Goal: Task Accomplishment & Management: Manage account settings

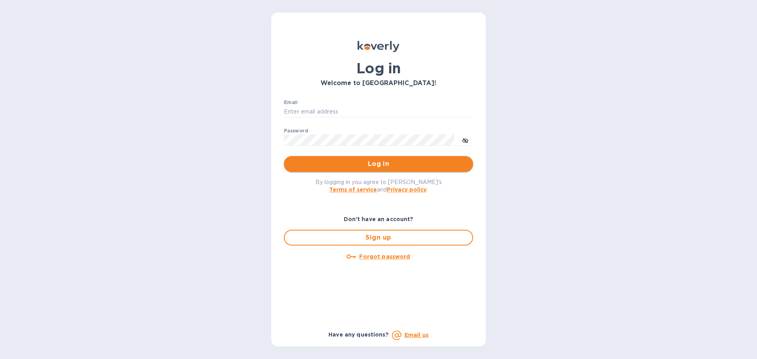
type input "[EMAIL_ADDRESS][DOMAIN_NAME]"
click at [352, 166] on span "Log in" at bounding box center [378, 163] width 177 height 9
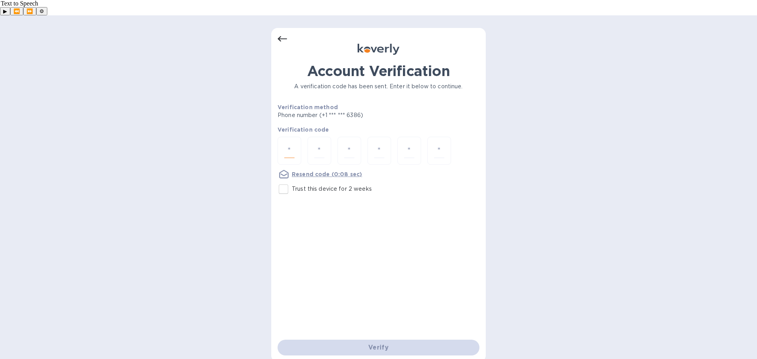
click at [286, 144] on input "number" at bounding box center [289, 151] width 10 height 15
type input "7"
type input "6"
type input "7"
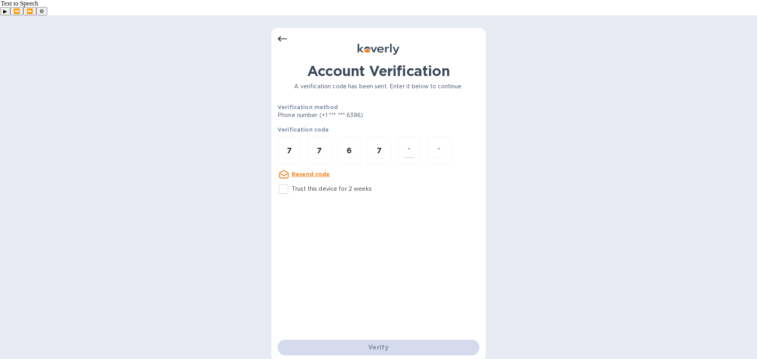
type input "9"
type input "5"
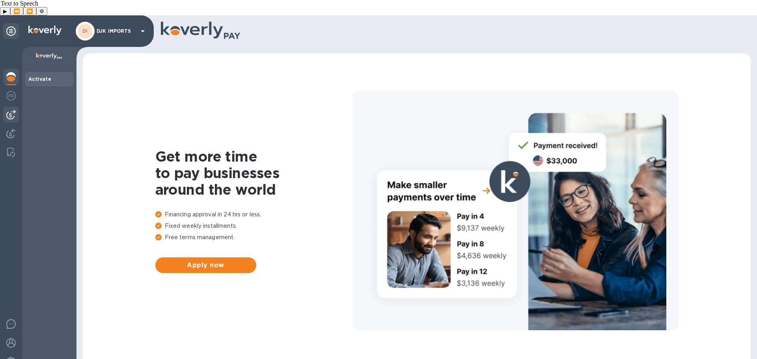
click at [8, 110] on img at bounding box center [10, 114] width 9 height 9
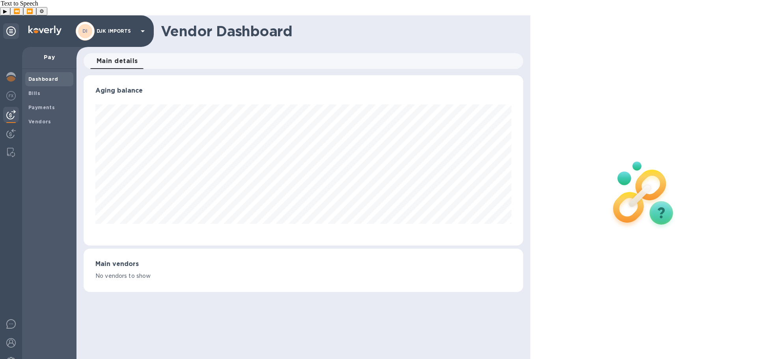
scroll to position [170, 439]
click at [32, 90] on b "Bills" at bounding box center [34, 93] width 12 height 6
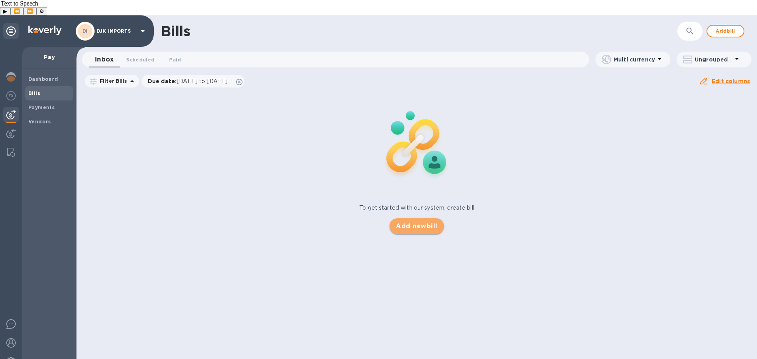
click at [420, 222] on span "Add new bill" at bounding box center [416, 226] width 41 height 9
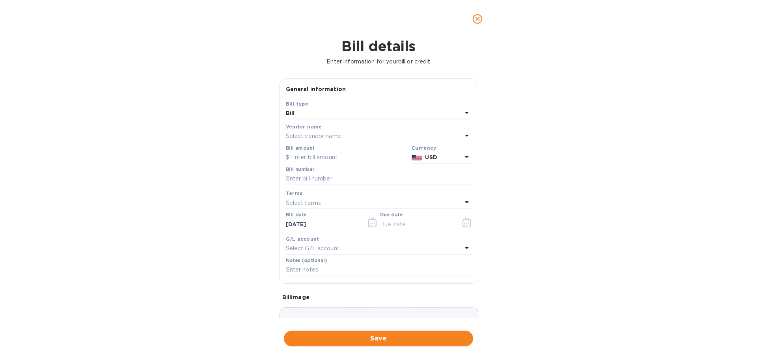
click at [321, 134] on p "Select vendor name" at bounding box center [313, 136] width 55 height 8
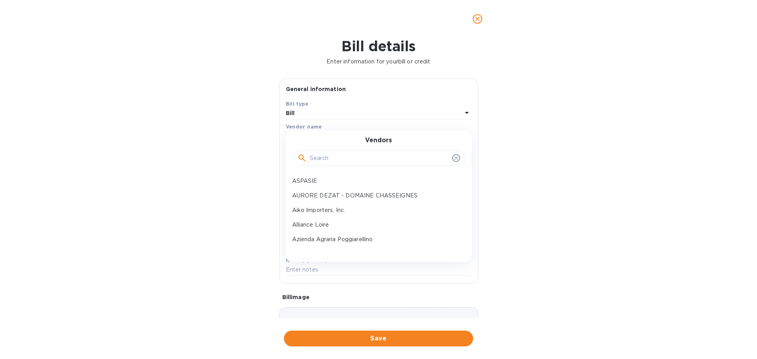
click at [327, 157] on input "text" at bounding box center [379, 159] width 139 height 12
type input "nat"
click at [320, 178] on p "NATIONAL AIR CARGO" at bounding box center [375, 181] width 167 height 8
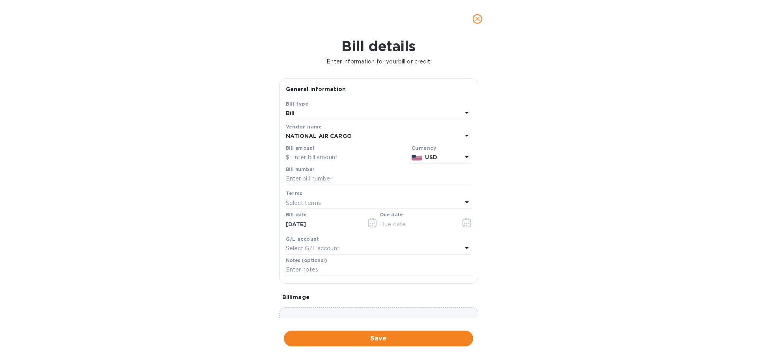
click at [338, 153] on input "text" at bounding box center [347, 158] width 123 height 12
click at [335, 152] on input "text" at bounding box center [347, 158] width 123 height 12
paste input "4,161.72"
type input "4,161.72"
click at [350, 176] on input "text" at bounding box center [379, 179] width 186 height 12
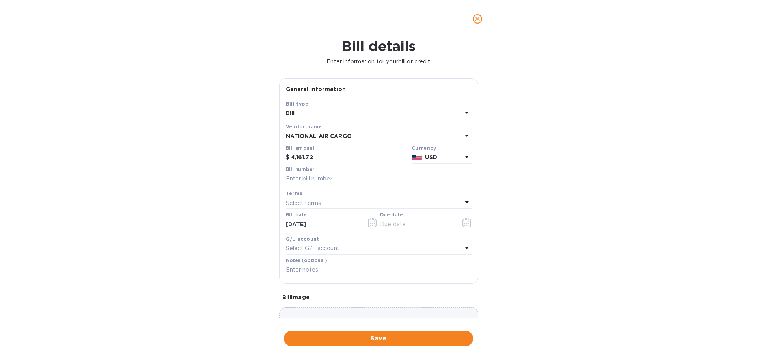
click at [343, 175] on input "text" at bounding box center [379, 179] width 186 height 12
paste input "955020359-01"
type input "955020359-01"
click at [327, 196] on div "Terms" at bounding box center [379, 193] width 186 height 8
click at [409, 222] on input "text" at bounding box center [417, 224] width 75 height 12
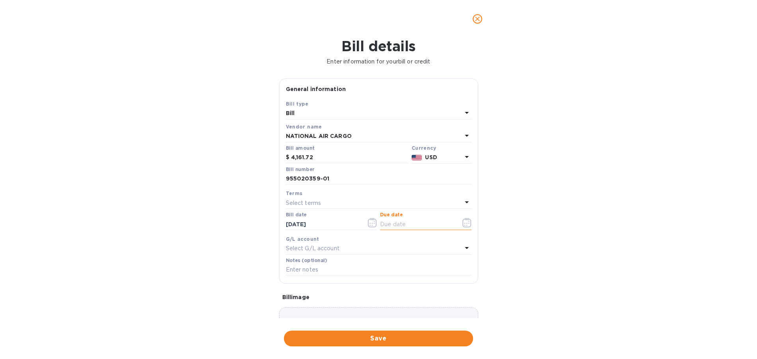
click at [467, 228] on button "button" at bounding box center [467, 222] width 19 height 19
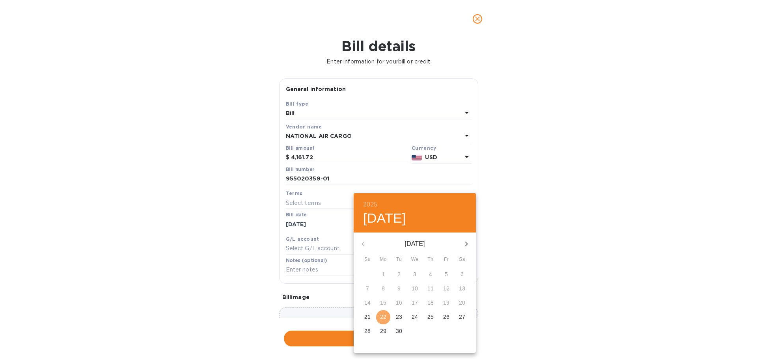
click at [386, 316] on span "22" at bounding box center [383, 317] width 14 height 8
type input "09/22/2025"
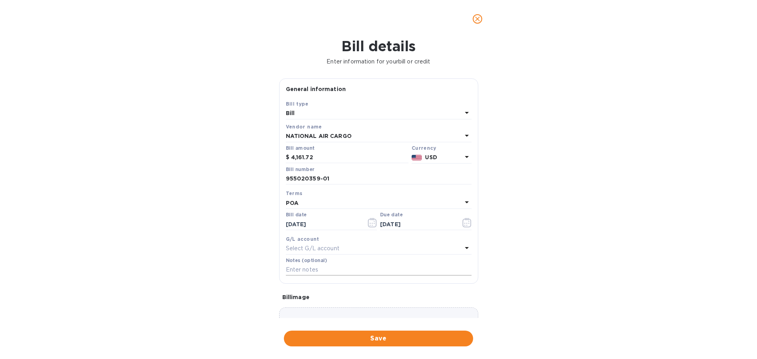
click at [358, 267] on input "text" at bounding box center [379, 270] width 186 height 12
paste input "955020359-01"
type input "955020359-01"
click at [381, 338] on span "Save" at bounding box center [378, 338] width 177 height 9
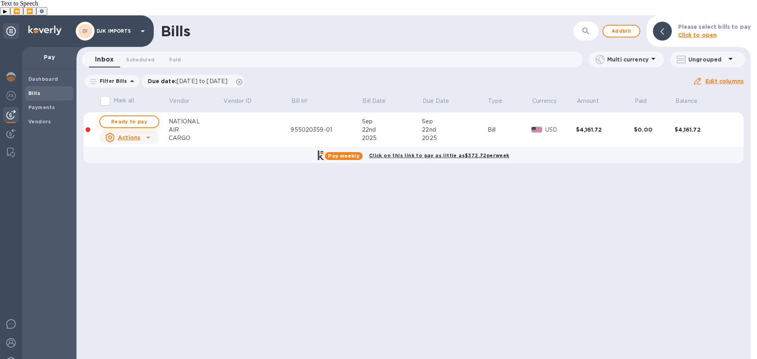
click at [144, 117] on span "Ready to pay" at bounding box center [129, 121] width 46 height 9
checkbox input "true"
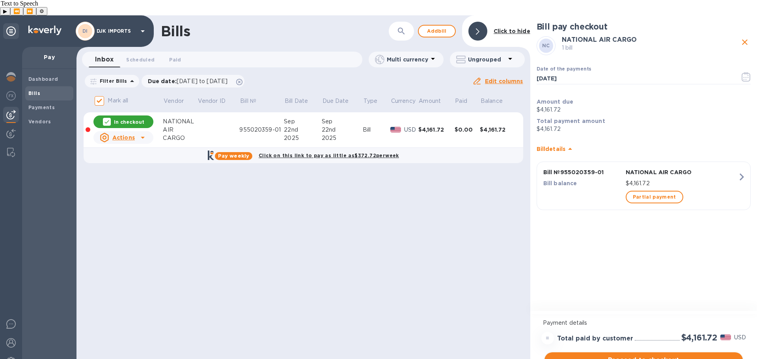
click at [628, 356] on span "Proceed to checkout" at bounding box center [644, 360] width 186 height 9
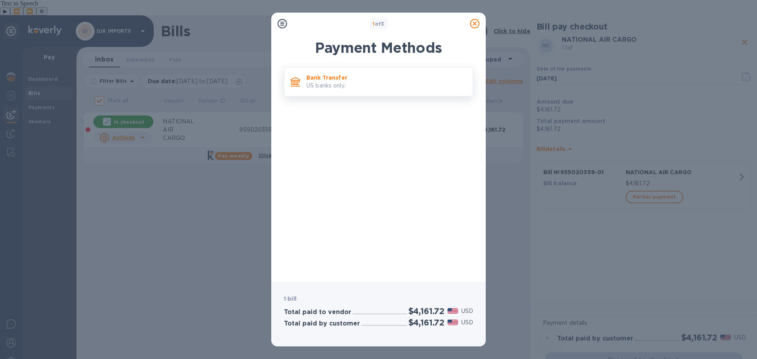
click at [367, 91] on div "Bank Transfer US banks only." at bounding box center [386, 82] width 166 height 22
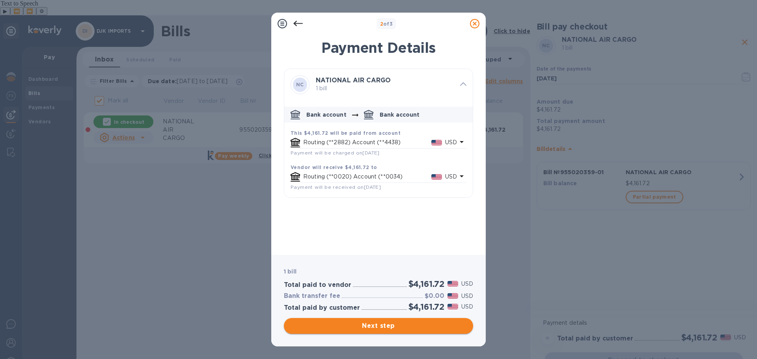
click at [381, 329] on span "Next step" at bounding box center [378, 325] width 177 height 9
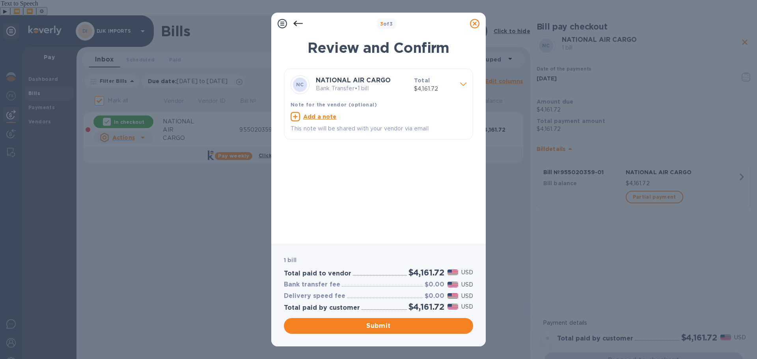
click at [294, 115] on icon at bounding box center [295, 116] width 9 height 9
click at [325, 118] on textarea at bounding box center [372, 117] width 163 height 7
paste textarea "955020359-01"
type textarea "955020359-01"
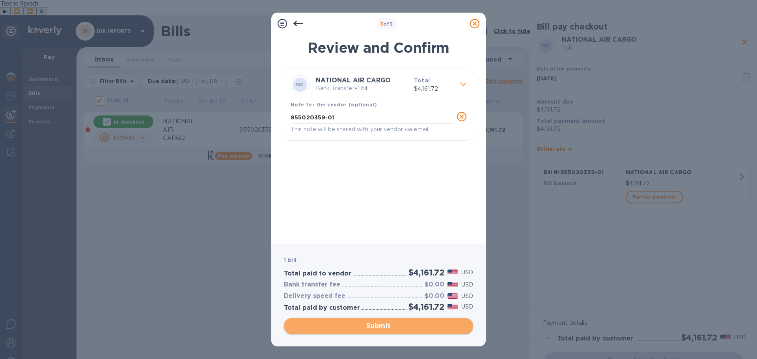
click at [378, 328] on span "Submit" at bounding box center [378, 325] width 177 height 9
click at [378, 328] on div "Submit" at bounding box center [378, 326] width 189 height 16
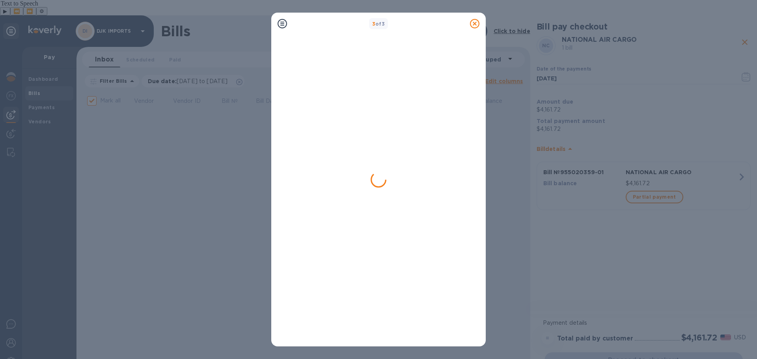
checkbox input "false"
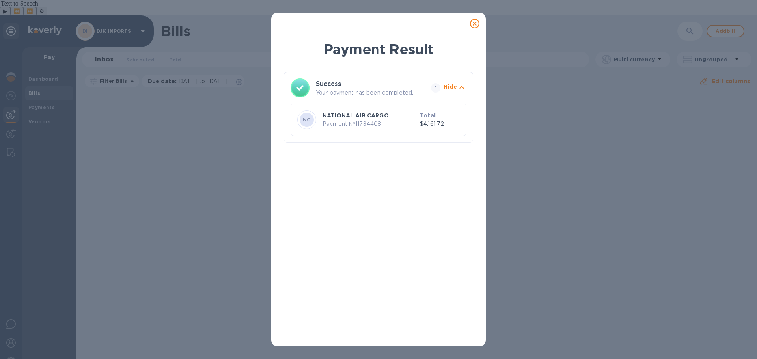
click at [327, 166] on div "Payment Result Success Your payment has been completed. 1 Hide NC NATIONAL AIR …" at bounding box center [378, 189] width 189 height 301
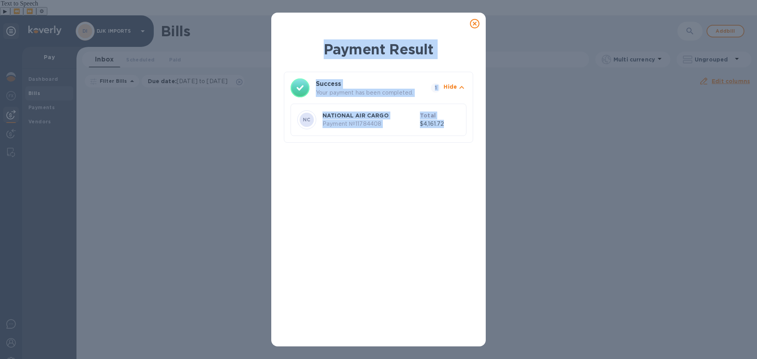
drag, startPoint x: 299, startPoint y: 32, endPoint x: 463, endPoint y: 164, distance: 210.0
click at [462, 162] on div "Payment Result Success Your payment has been completed. 1 Hide NC NATIONAL AIR …" at bounding box center [378, 188] width 215 height 317
copy div "Payment Result Success Your payment has been completed. 1 Hide NC NATIONAL AIR …"
